Goal: Task Accomplishment & Management: Manage account settings

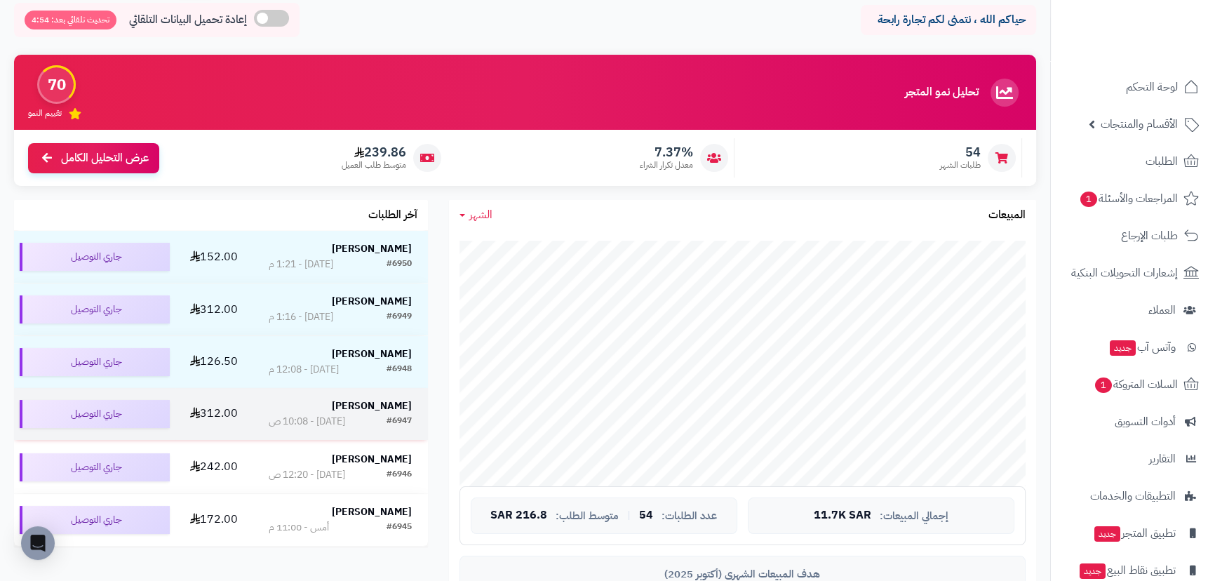
scroll to position [127, 0]
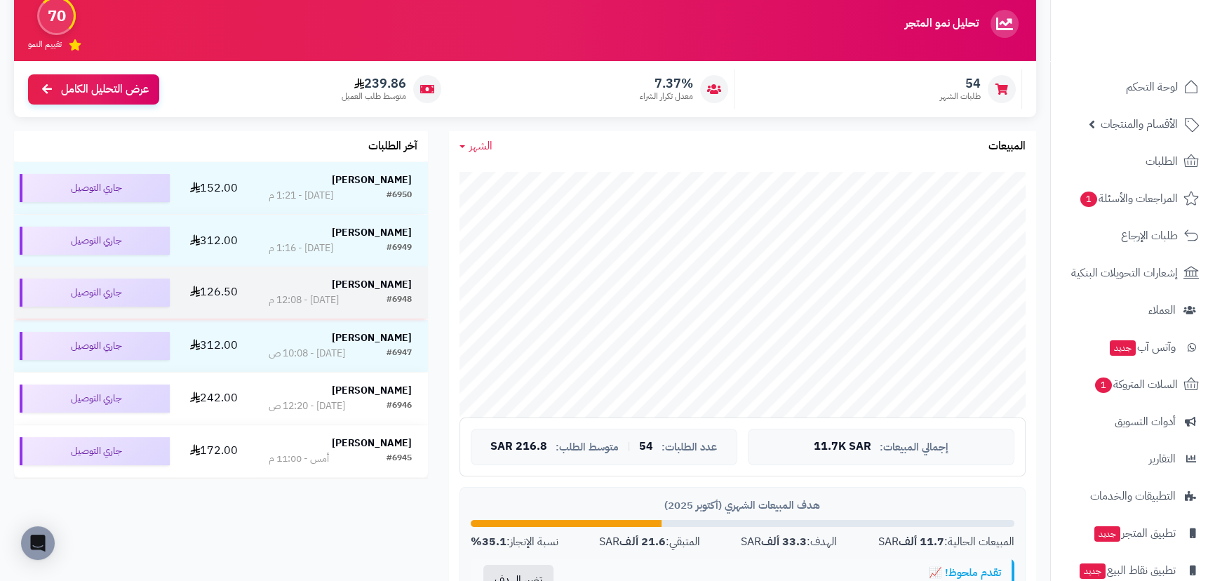
click at [407, 287] on strong "[PERSON_NAME]" at bounding box center [372, 284] width 80 height 15
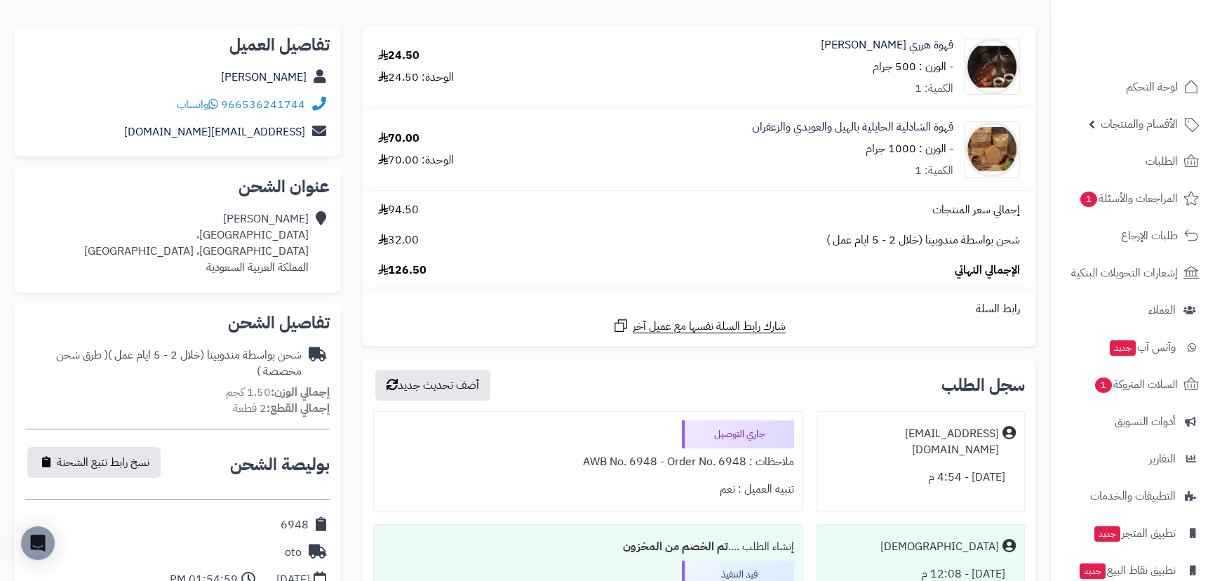
scroll to position [63, 0]
